Goal: Find contact information: Find contact information

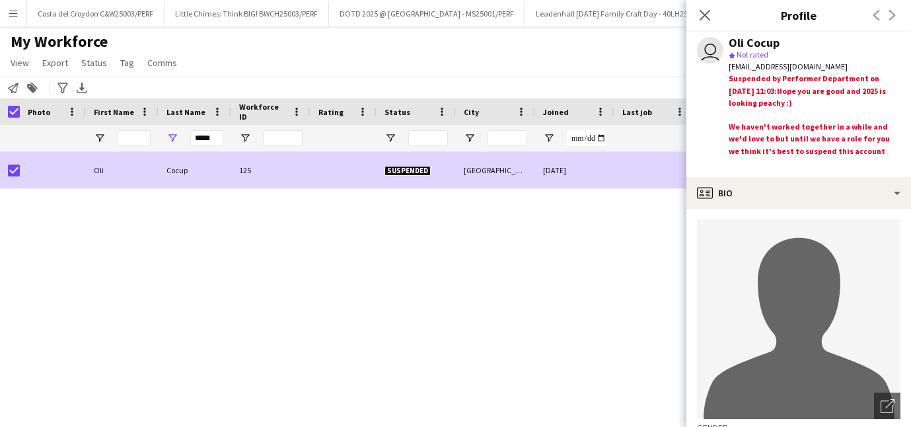
scroll to position [698, 0]
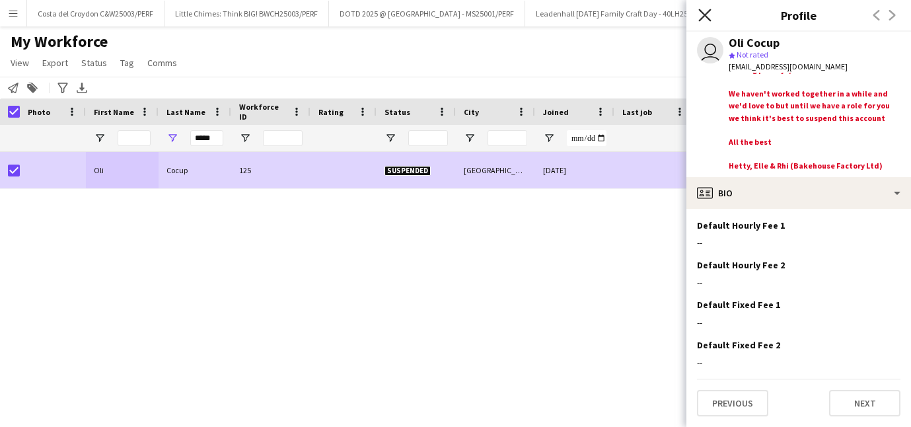
click at [709, 11] on icon at bounding box center [704, 15] width 13 height 13
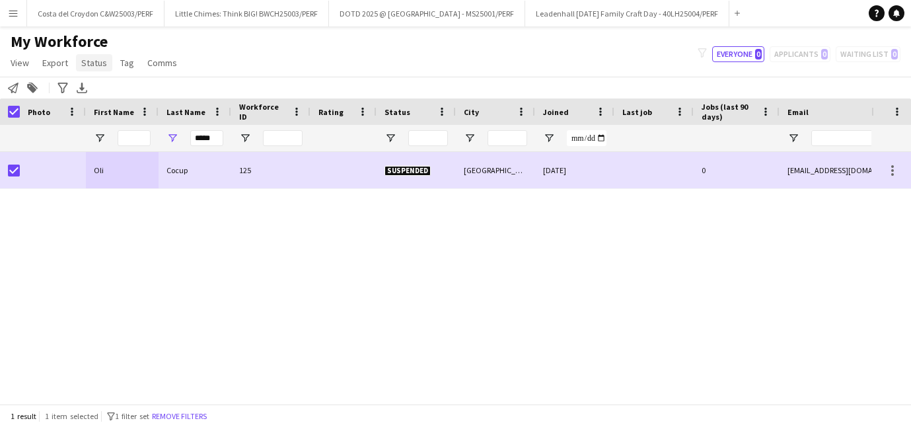
click at [92, 59] on span "Status" at bounding box center [94, 63] width 26 height 12
click at [114, 89] on link "Edit" at bounding box center [122, 91] width 92 height 28
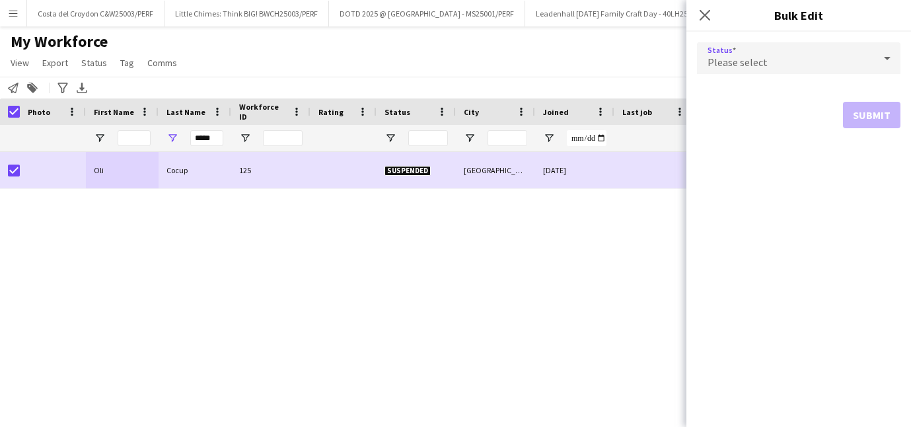
click at [774, 52] on div "Please select" at bounding box center [785, 58] width 177 height 32
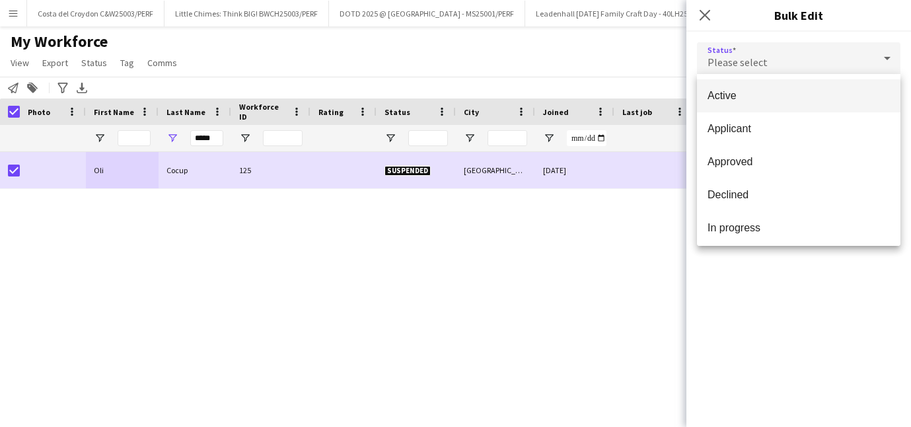
click at [728, 97] on span "Active" at bounding box center [799, 95] width 182 height 13
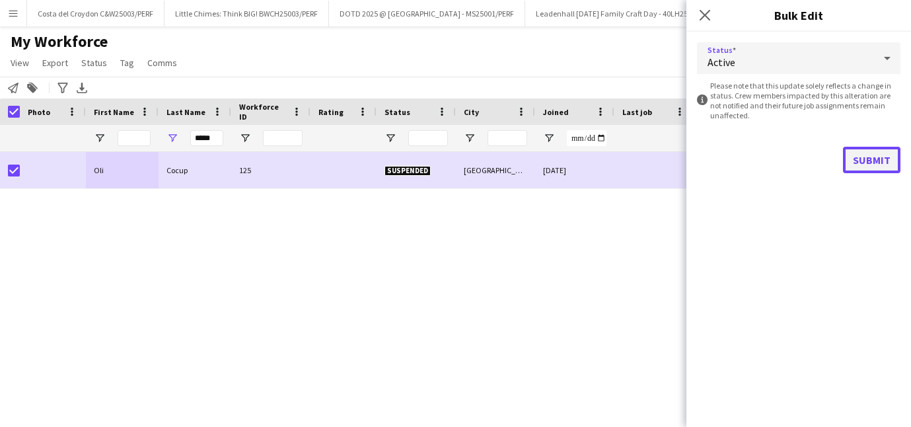
click at [874, 160] on button "Submit" at bounding box center [871, 160] width 57 height 26
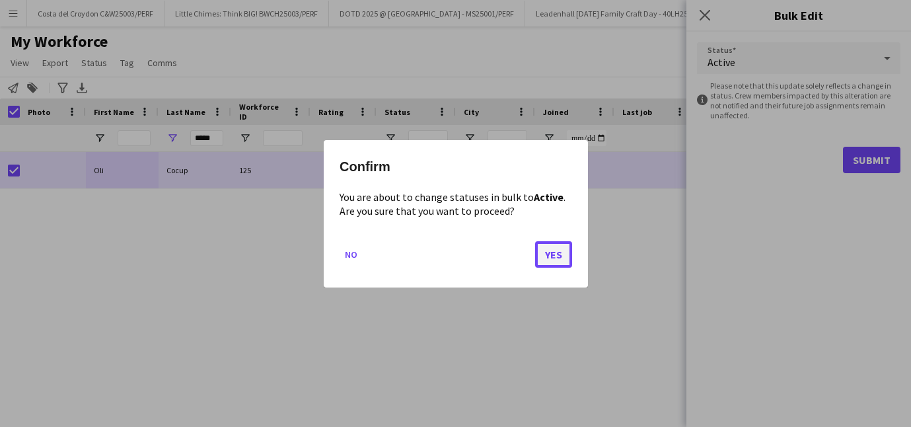
click at [564, 258] on button "Yes" at bounding box center [553, 253] width 37 height 26
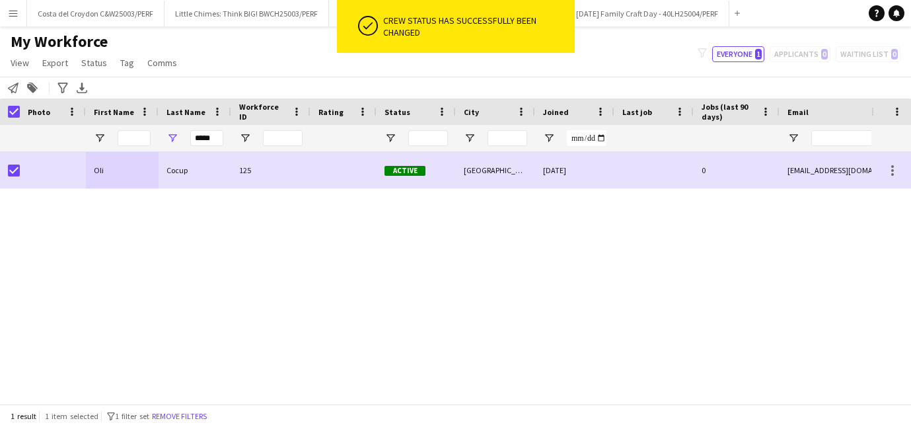
click at [288, 48] on div "My Workforce View Views Default view New view Update view Delete view Edit name…" at bounding box center [455, 54] width 911 height 45
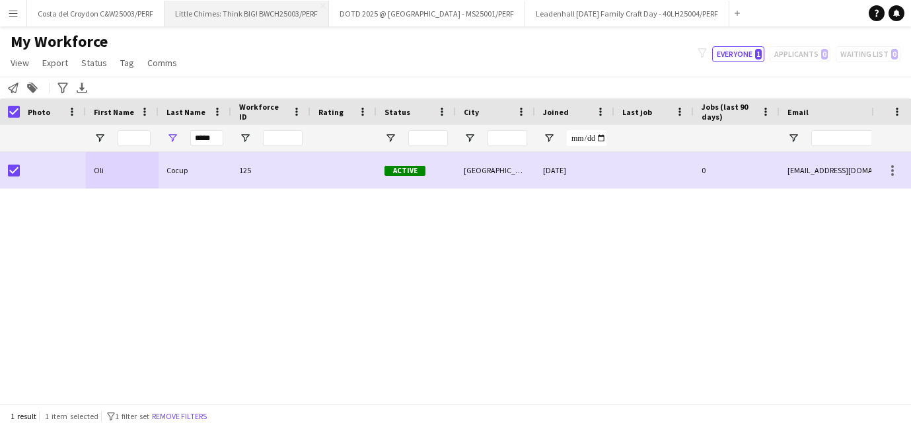
click at [268, 13] on button "Little Chimes: Think BIG! BWCH25003/PERF Close" at bounding box center [247, 14] width 165 height 26
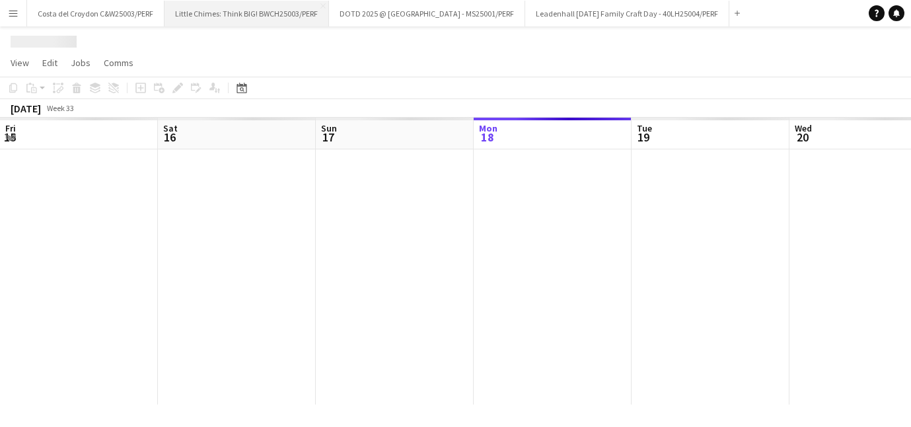
scroll to position [0, 316]
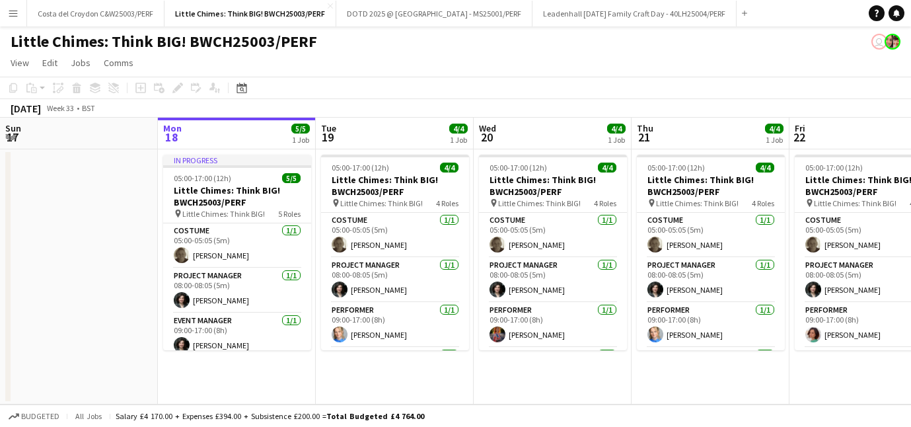
click at [26, 18] on button "Menu" at bounding box center [13, 13] width 26 height 26
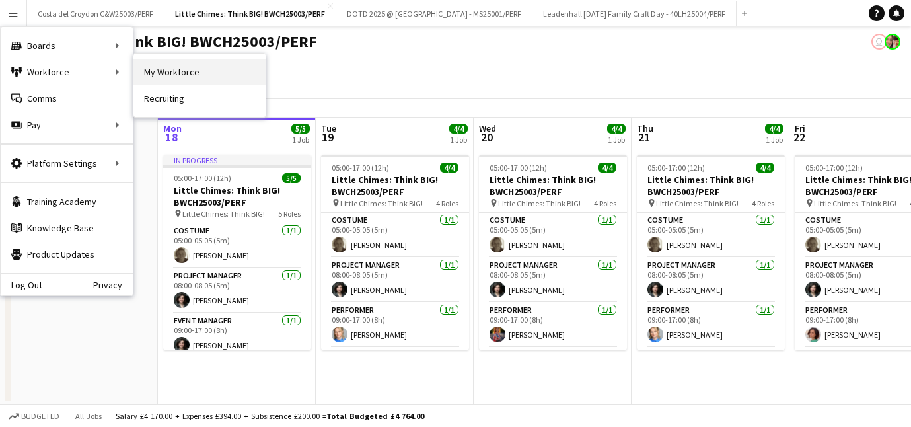
click at [187, 77] on link "My Workforce" at bounding box center [199, 72] width 132 height 26
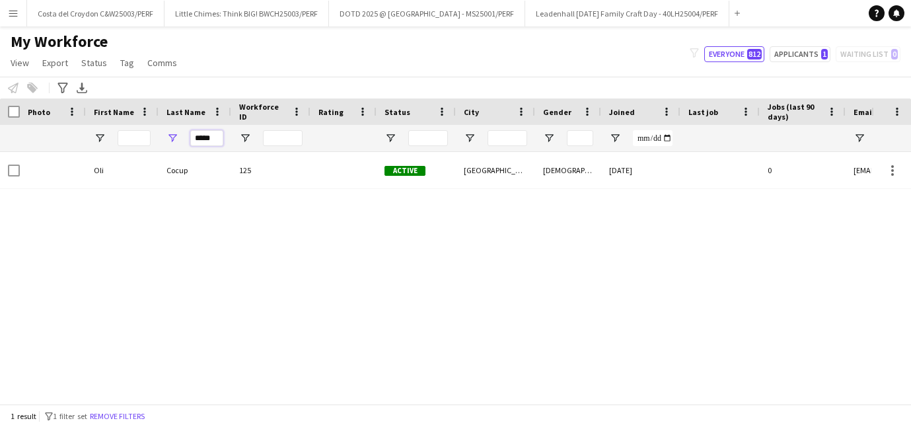
click at [213, 139] on input "*****" at bounding box center [206, 138] width 33 height 16
type input "*"
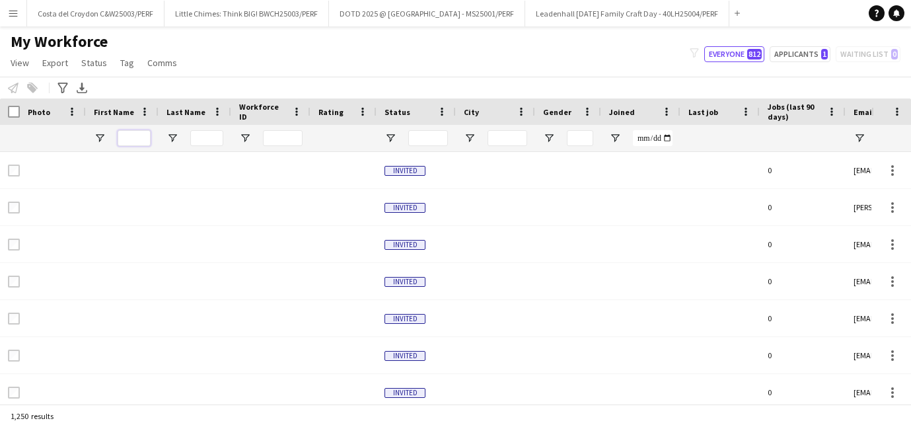
click at [130, 140] on input "First Name Filter Input" at bounding box center [134, 138] width 33 height 16
type input "*"
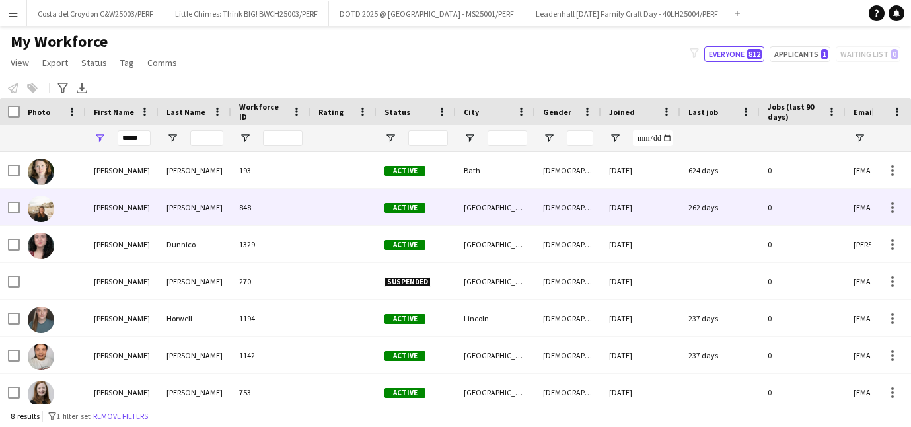
click at [187, 179] on div "[PERSON_NAME]" at bounding box center [195, 170] width 73 height 36
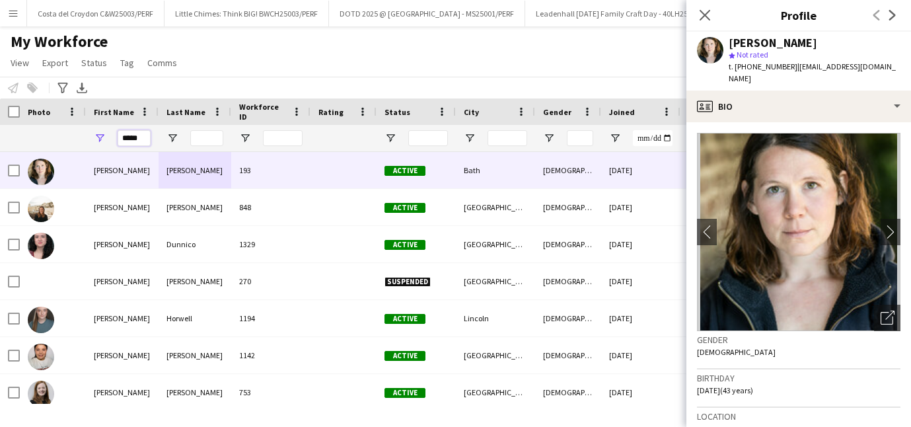
drag, startPoint x: 145, startPoint y: 134, endPoint x: 76, endPoint y: 137, distance: 69.4
click at [76, 137] on div "*****" at bounding box center [749, 138] width 1498 height 26
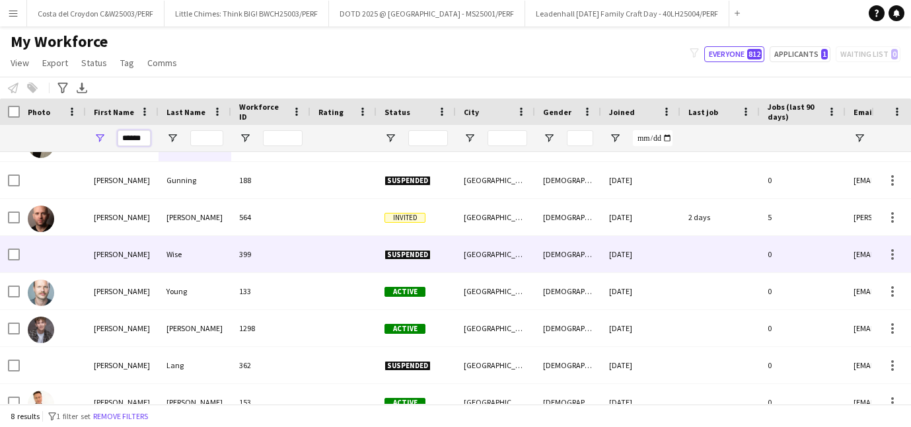
scroll to position [27, 0]
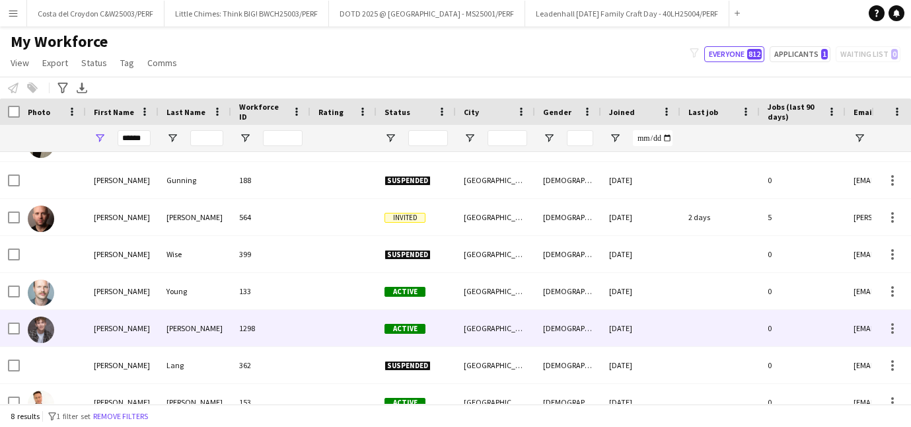
click at [176, 321] on div "[PERSON_NAME]" at bounding box center [195, 328] width 73 height 36
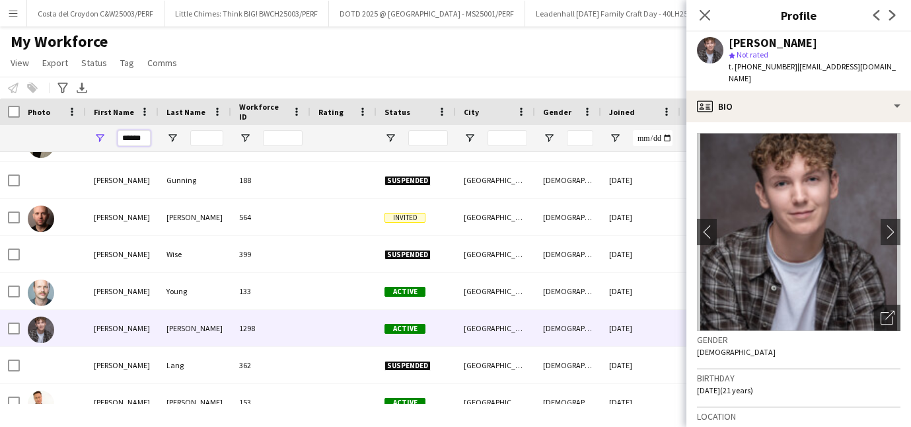
drag, startPoint x: 147, startPoint y: 138, endPoint x: 106, endPoint y: 138, distance: 41.0
click at [106, 138] on div "******" at bounding box center [122, 138] width 73 height 26
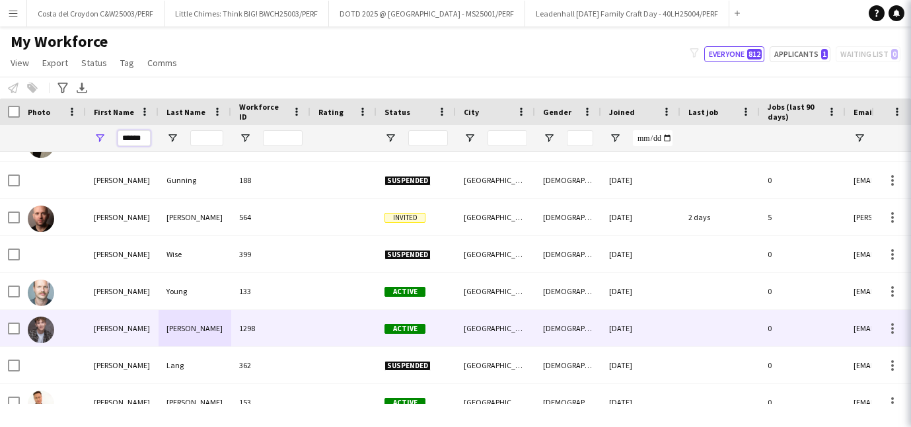
scroll to position [0, 0]
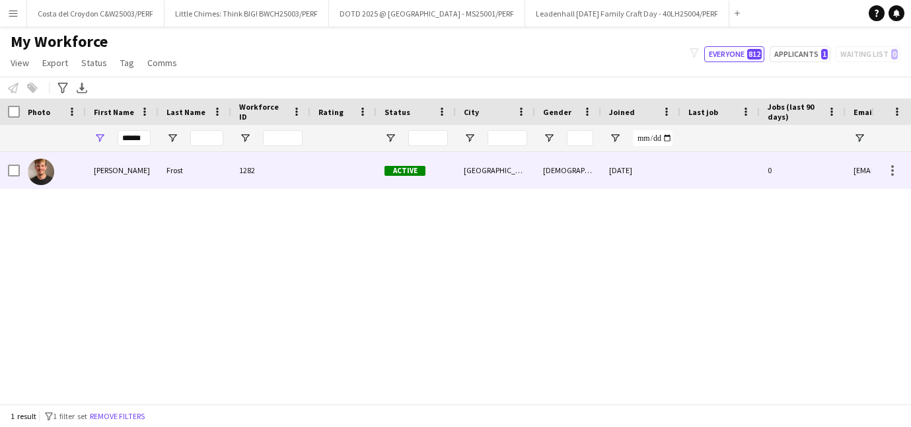
click at [176, 170] on div "Frost" at bounding box center [195, 170] width 73 height 36
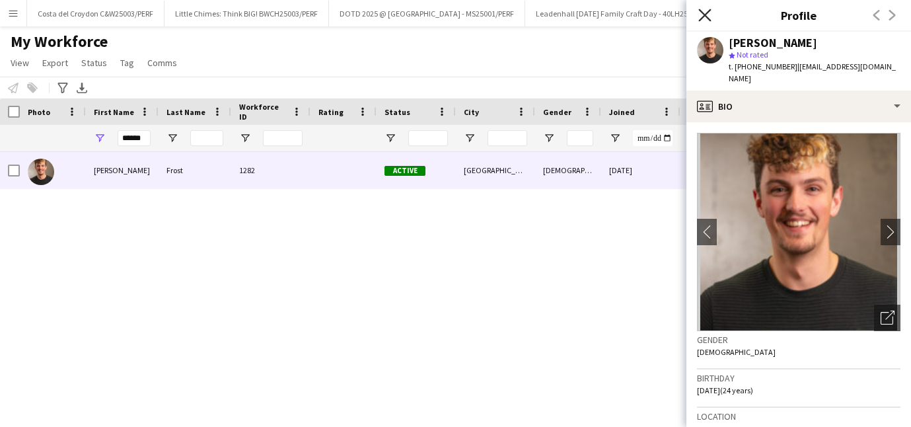
click at [703, 15] on icon "Close pop-in" at bounding box center [704, 15] width 13 height 13
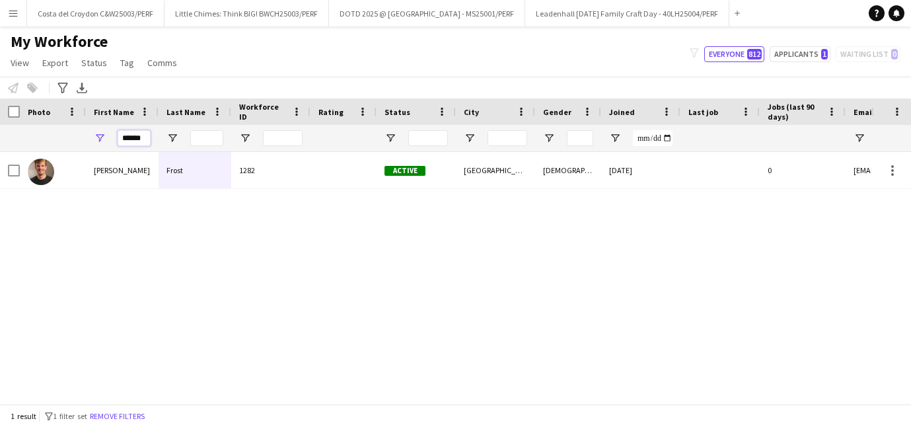
click at [145, 135] on input "******" at bounding box center [134, 138] width 33 height 16
type input "*"
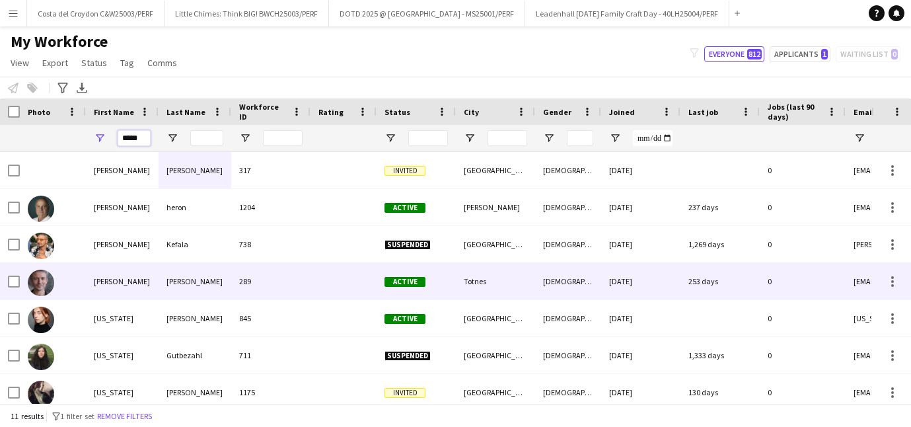
type input "*****"
click at [182, 290] on div "[PERSON_NAME]" at bounding box center [195, 281] width 73 height 36
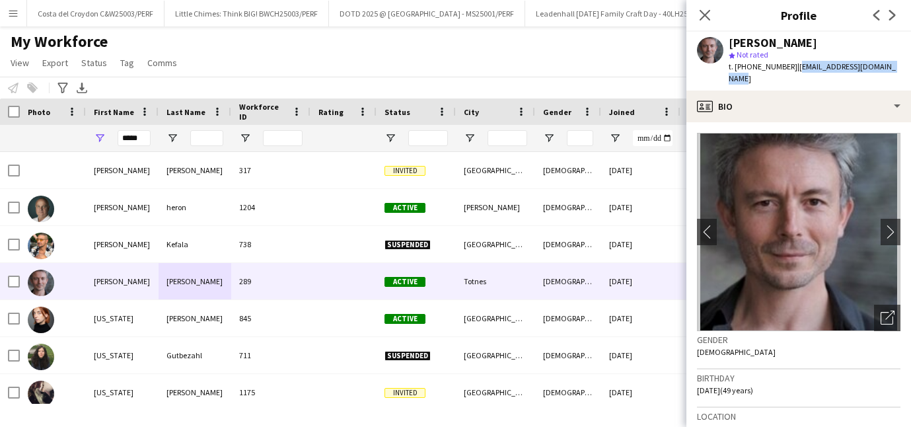
drag, startPoint x: 904, startPoint y: 63, endPoint x: 791, endPoint y: 64, distance: 113.6
click at [791, 64] on app-profile-header "[PERSON_NAME] star Not rated t. [PHONE_NUMBER] | [EMAIL_ADDRESS][DOMAIN_NAME]" at bounding box center [798, 61] width 225 height 59
copy span "[EMAIL_ADDRESS][DOMAIN_NAME]"
drag, startPoint x: 143, startPoint y: 135, endPoint x: 87, endPoint y: 135, distance: 56.8
click at [91, 135] on div "*****" at bounding box center [122, 138] width 73 height 26
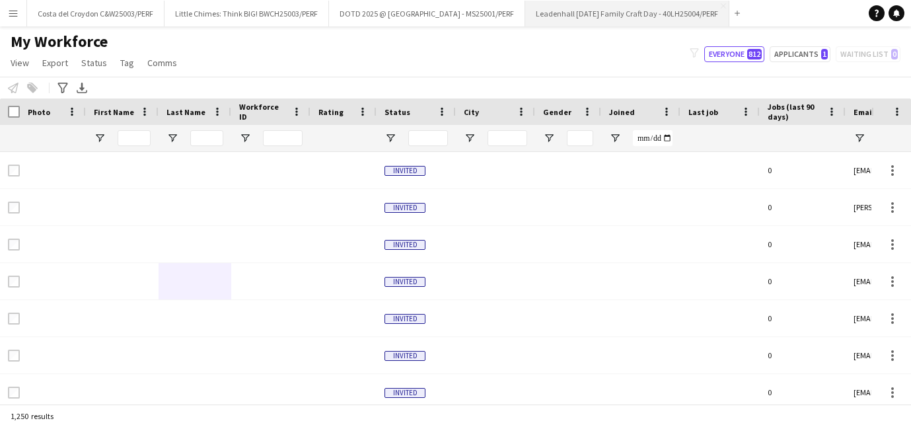
click at [631, 13] on button "Leadenhall [DATE] Family Craft Day - 40LH25004/PERF Close" at bounding box center [627, 14] width 204 height 26
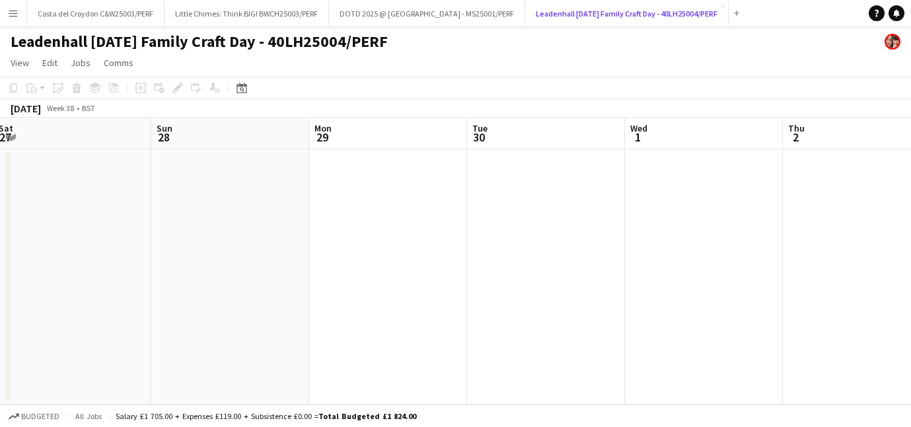
scroll to position [0, 560]
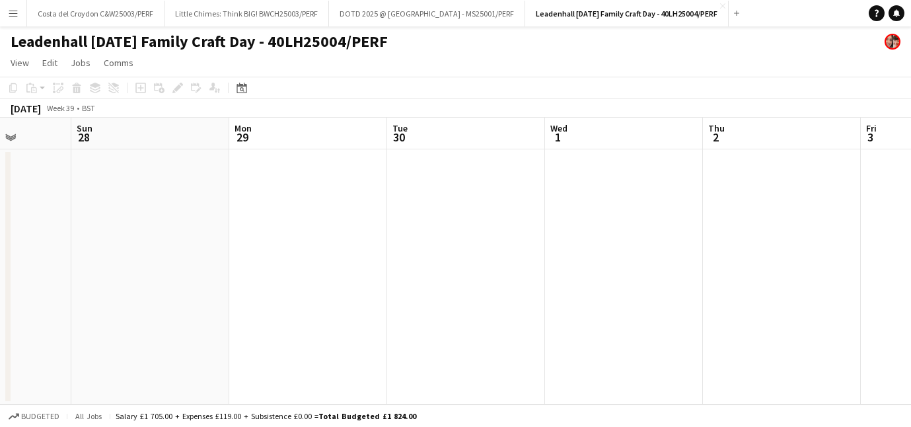
click at [13, 15] on app-icon "Menu" at bounding box center [13, 13] width 11 height 11
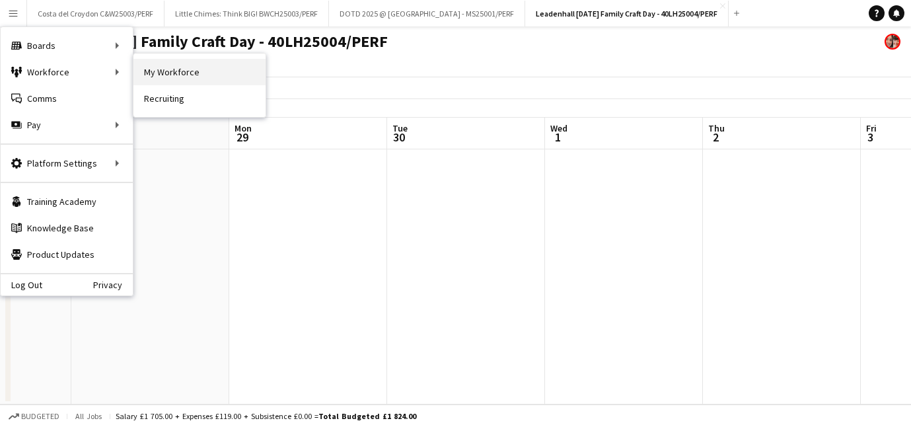
click at [177, 70] on link "My Workforce" at bounding box center [199, 72] width 132 height 26
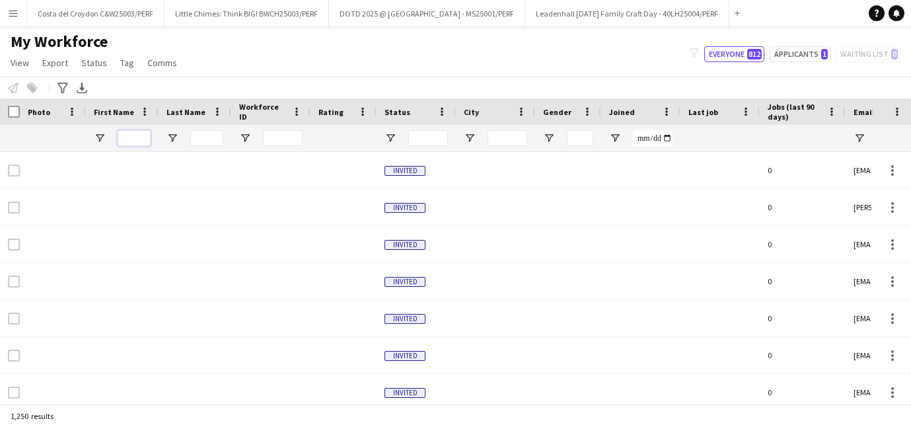
click at [128, 130] on input "First Name Filter Input" at bounding box center [134, 138] width 33 height 16
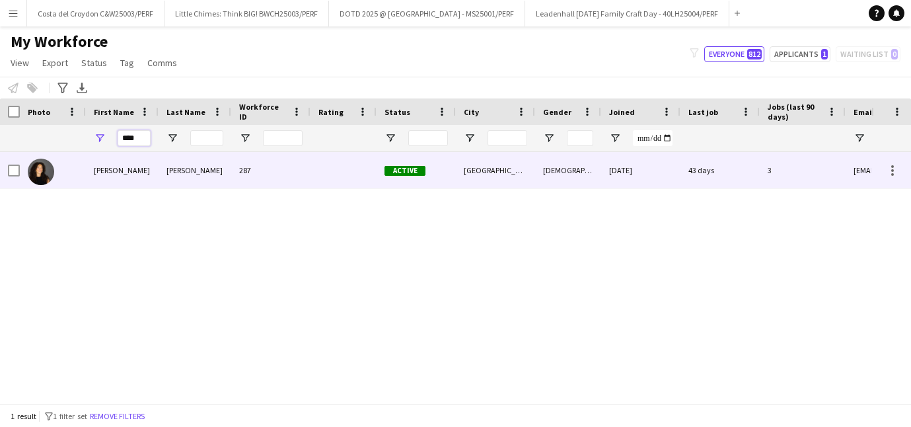
type input "****"
click at [296, 170] on div "287" at bounding box center [270, 170] width 79 height 36
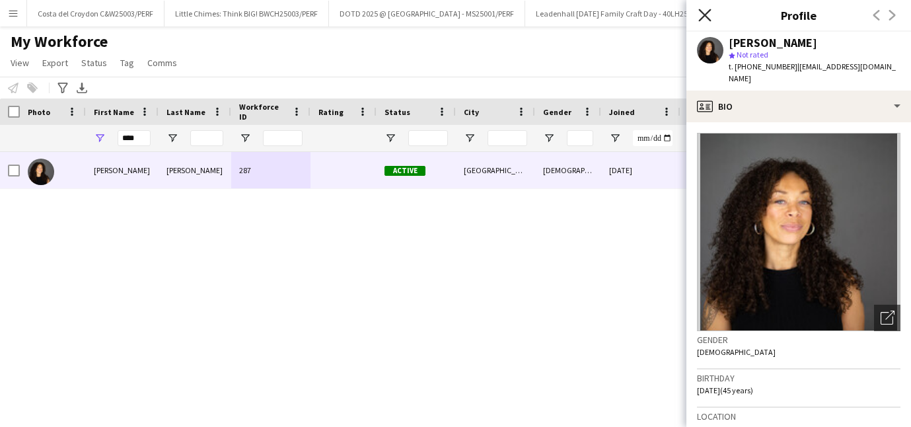
click at [710, 17] on icon "Close pop-in" at bounding box center [704, 15] width 13 height 13
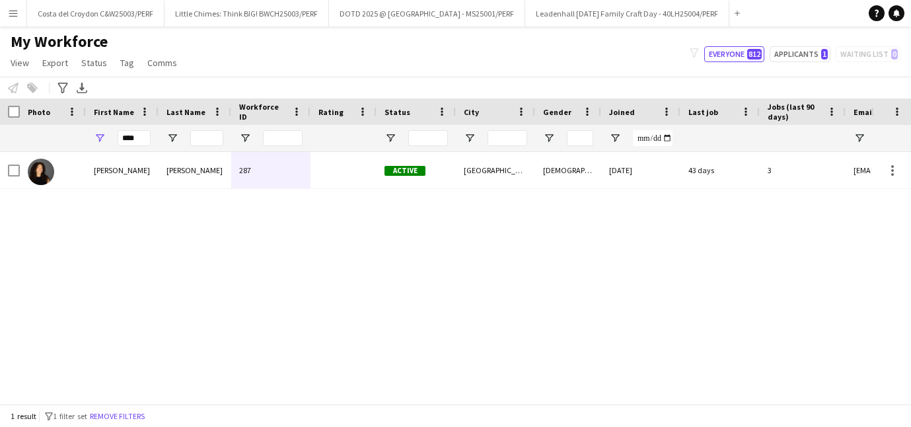
click at [5, 20] on button "Menu" at bounding box center [13, 13] width 26 height 26
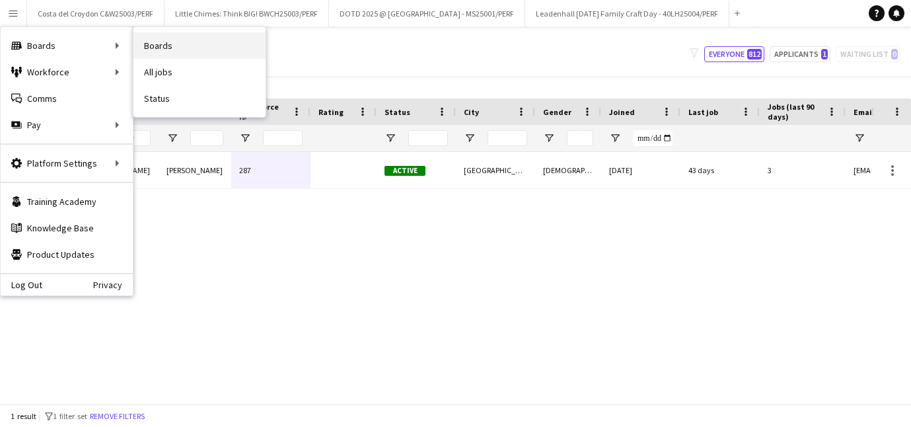
click at [171, 49] on link "Boards" at bounding box center [199, 45] width 132 height 26
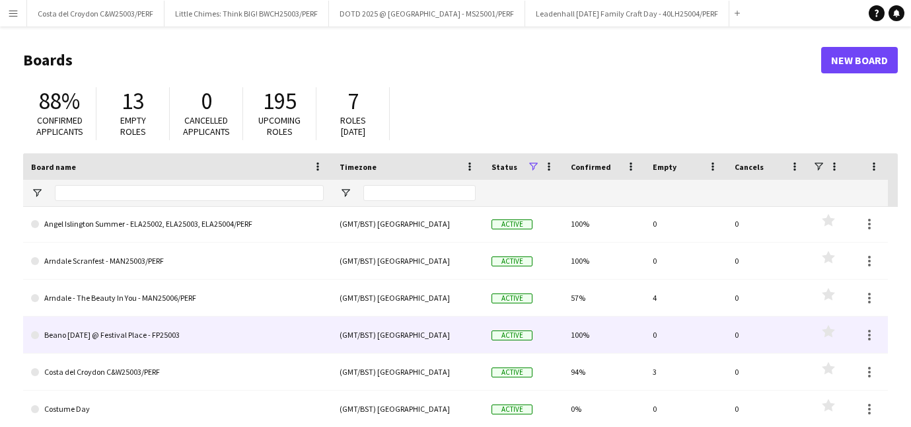
click at [147, 299] on link "Arndale - The Beauty In You - MAN25006/PERF" at bounding box center [177, 297] width 293 height 37
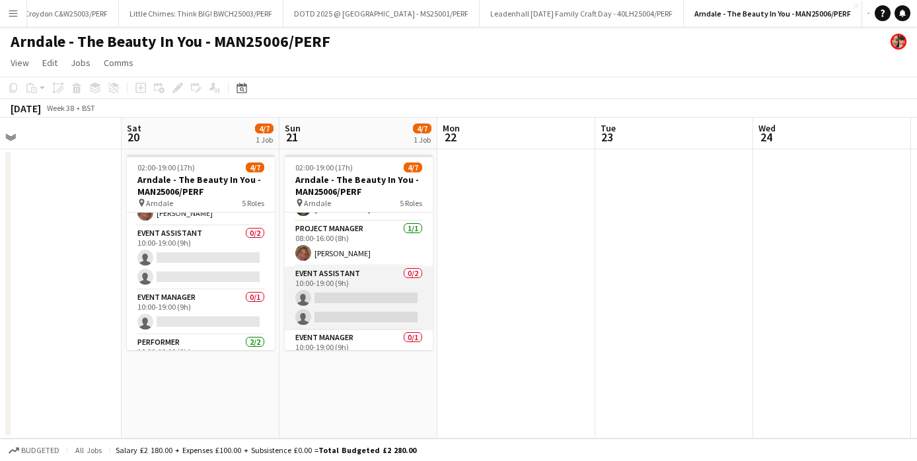
scroll to position [126, 0]
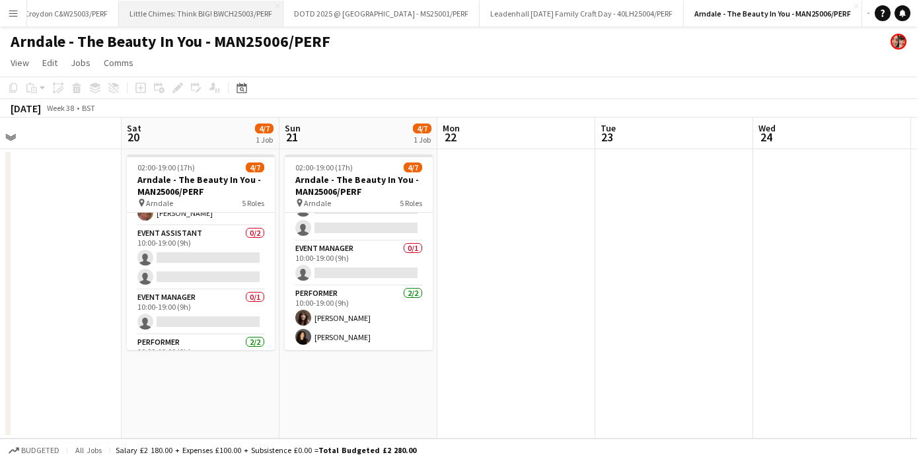
click at [229, 11] on button "Little Chimes: Think BIG! BWCH25003/PERF Close" at bounding box center [201, 14] width 165 height 26
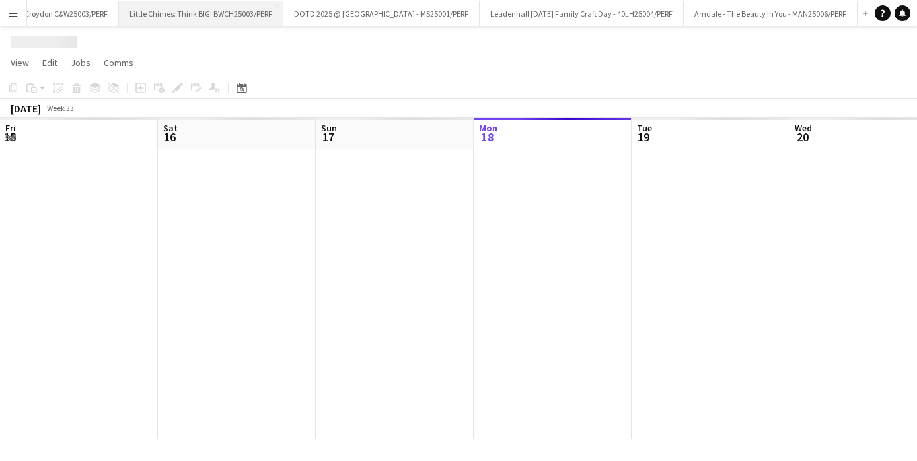
scroll to position [0, 316]
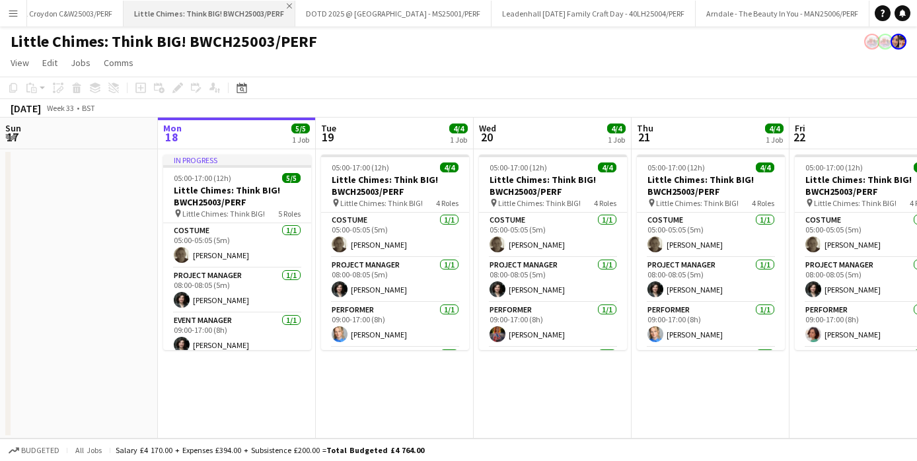
click at [287, 5] on app-icon "Close" at bounding box center [289, 5] width 5 height 5
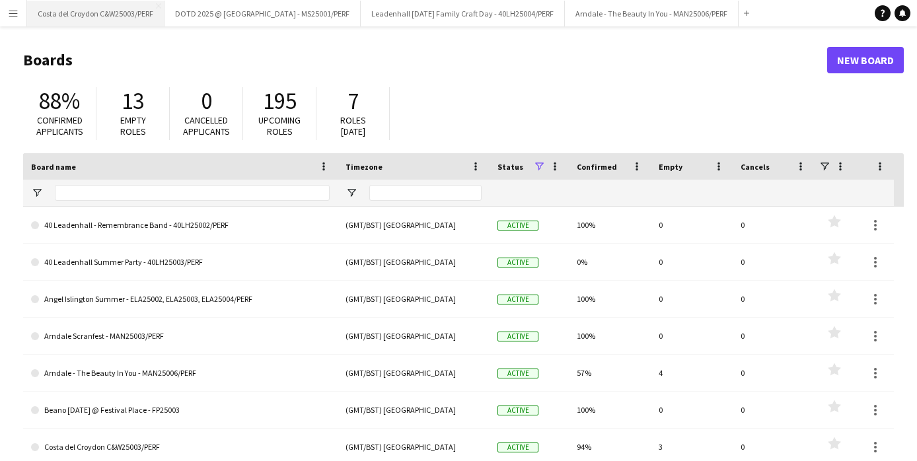
click at [122, 10] on button "Costa del Croydon C&W25003/PERF Close" at bounding box center [95, 14] width 137 height 26
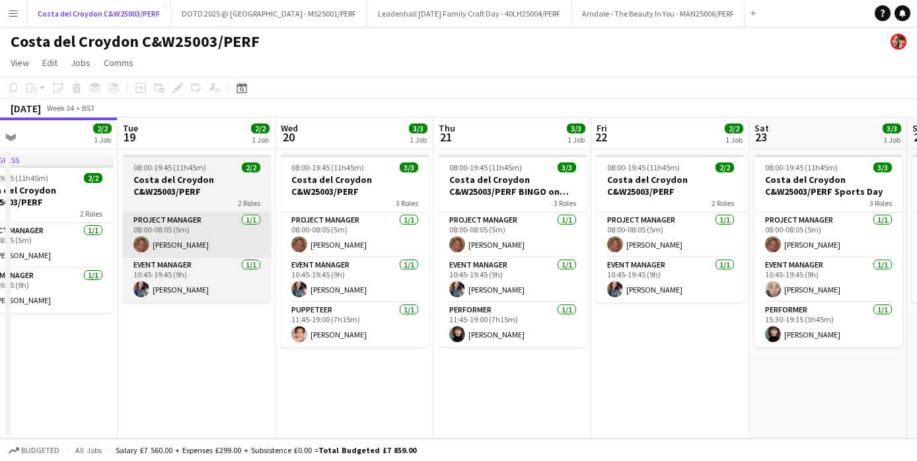
scroll to position [0, 517]
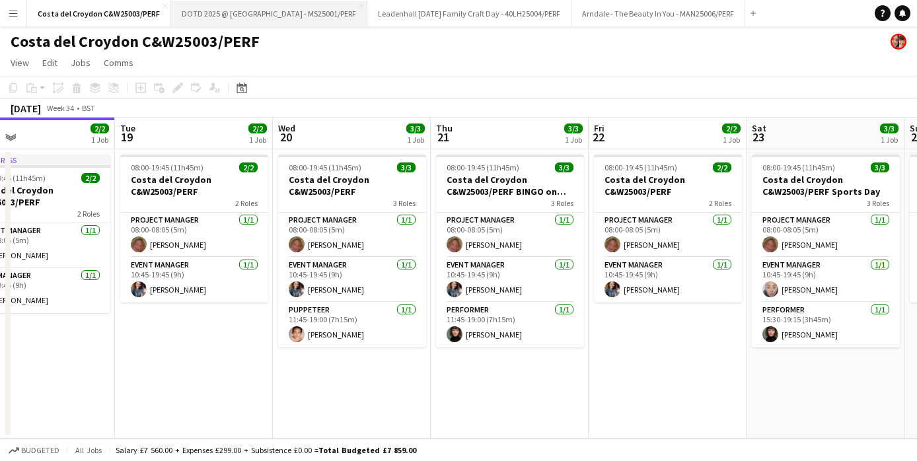
click at [229, 18] on button "DOTD 2025 @ [GEOGRAPHIC_DATA] - MS25001/PERF Close" at bounding box center [269, 14] width 196 height 26
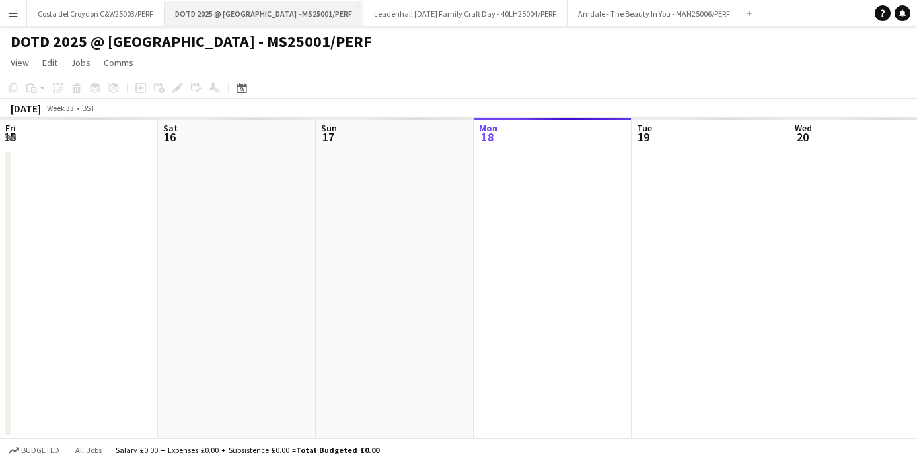
scroll to position [0, 316]
